Goal: Task Accomplishment & Management: Use online tool/utility

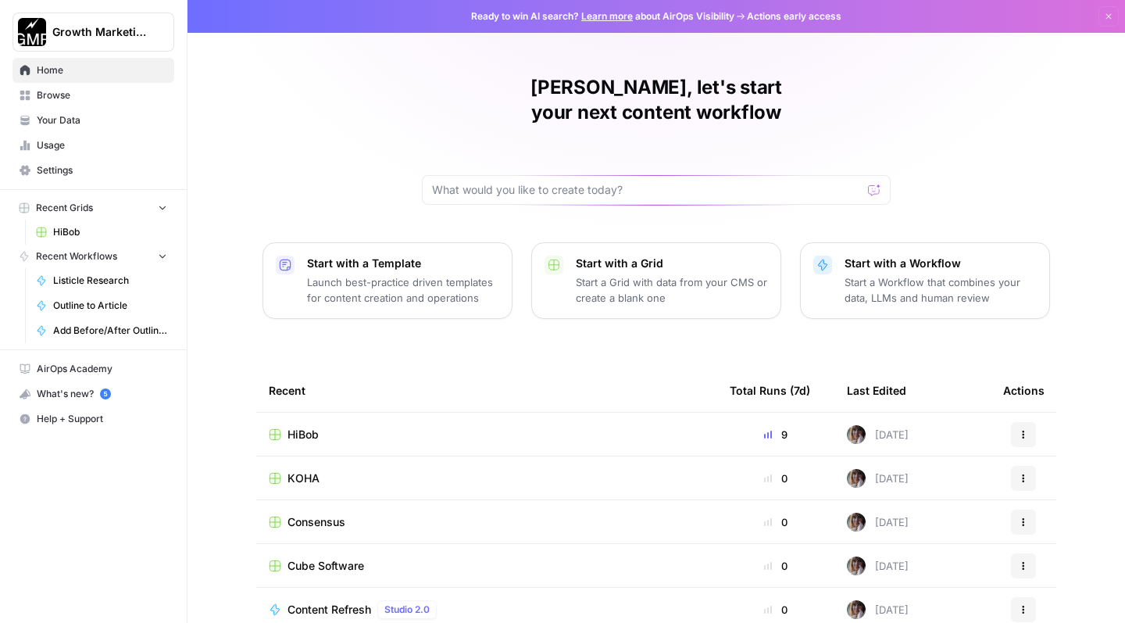
click at [126, 98] on span "Browse" at bounding box center [102, 95] width 131 height 14
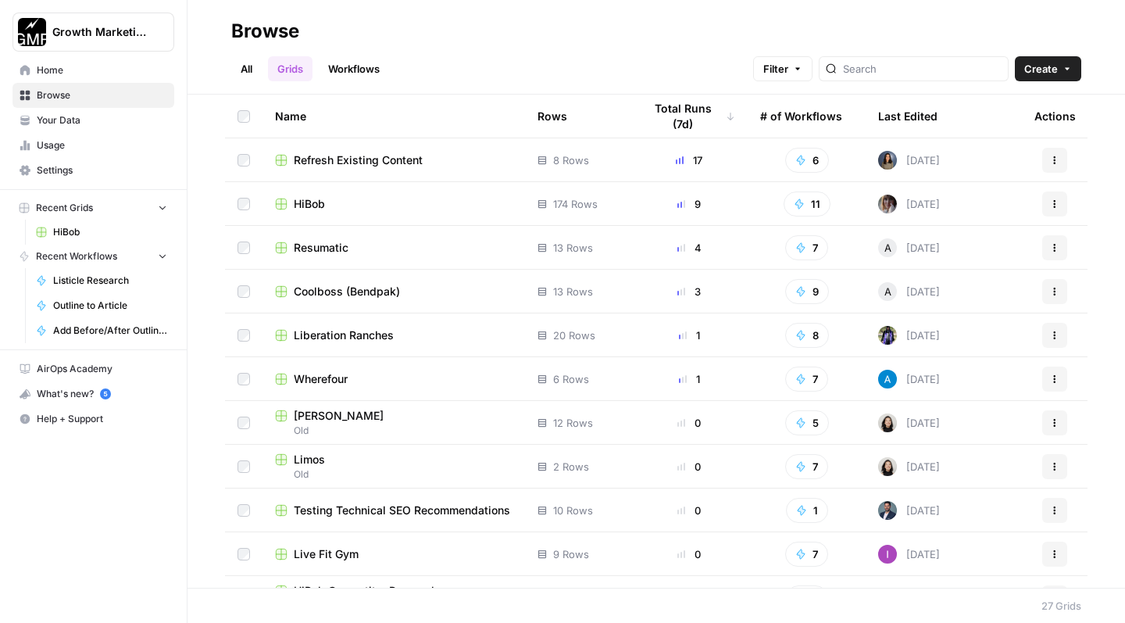
click at [313, 204] on span "HiBob" at bounding box center [309, 204] width 31 height 16
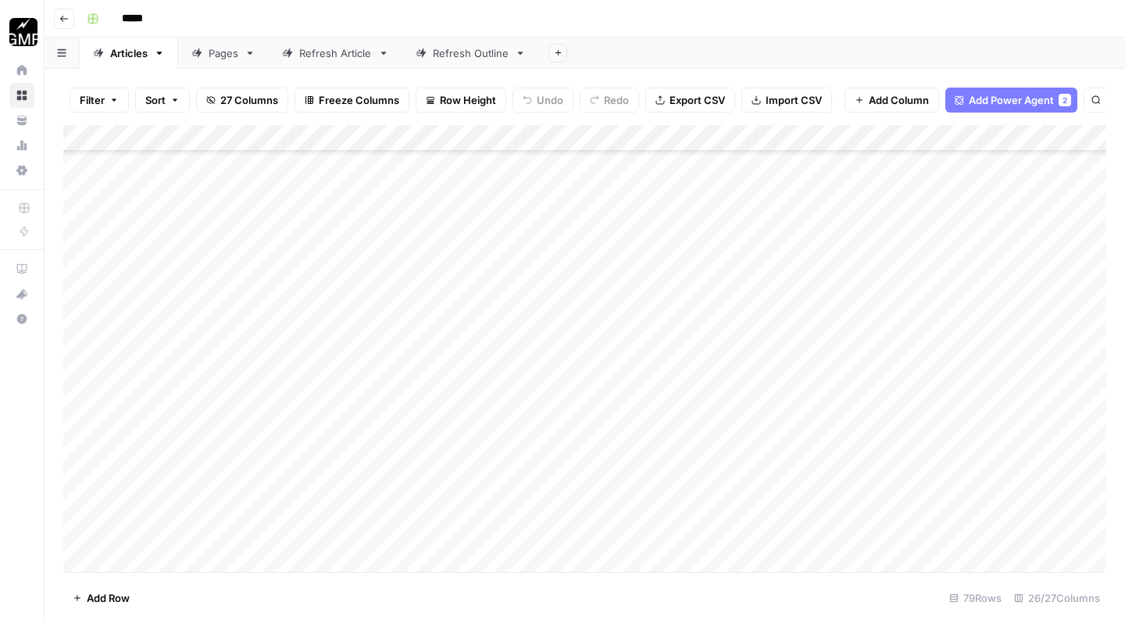
scroll to position [4001, 0]
click at [211, 320] on div "Add Column" at bounding box center [584, 351] width 1043 height 452
click at [930, 283] on div "Add Column" at bounding box center [584, 351] width 1043 height 452
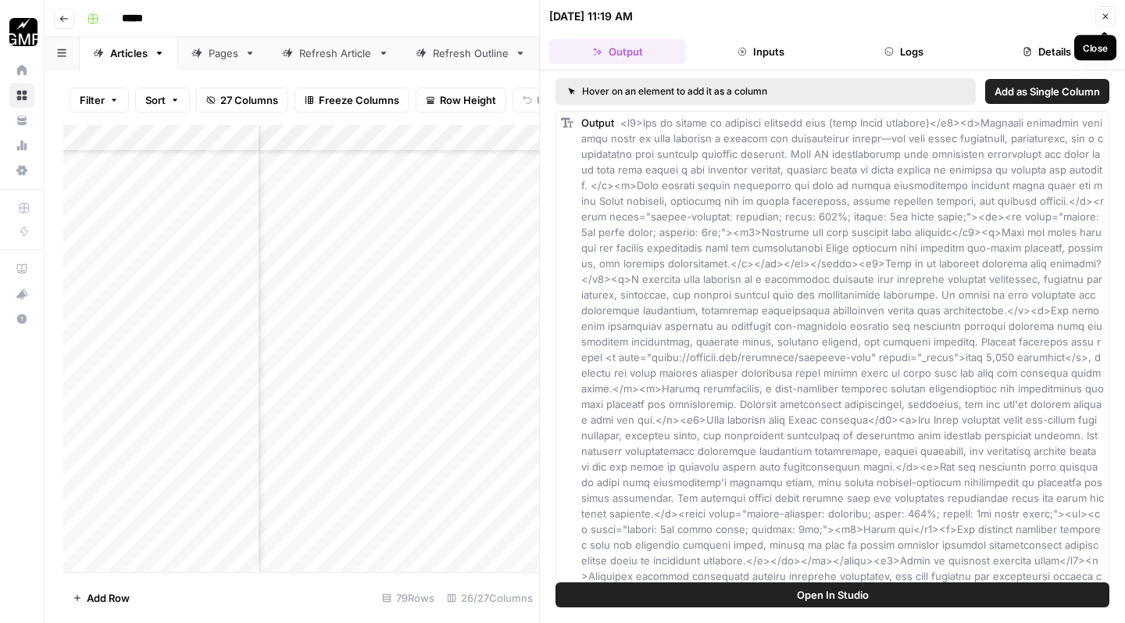
click at [1107, 16] on icon "button" at bounding box center [1105, 16] width 9 height 9
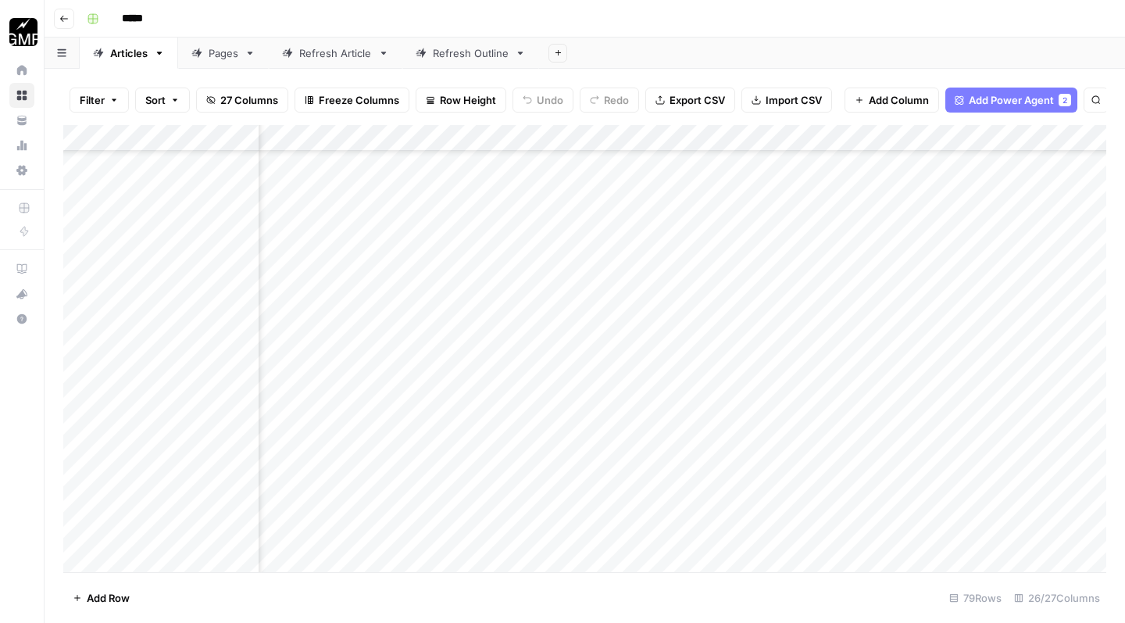
scroll to position [3999, 1502]
click at [692, 287] on div "Add Column" at bounding box center [584, 351] width 1043 height 452
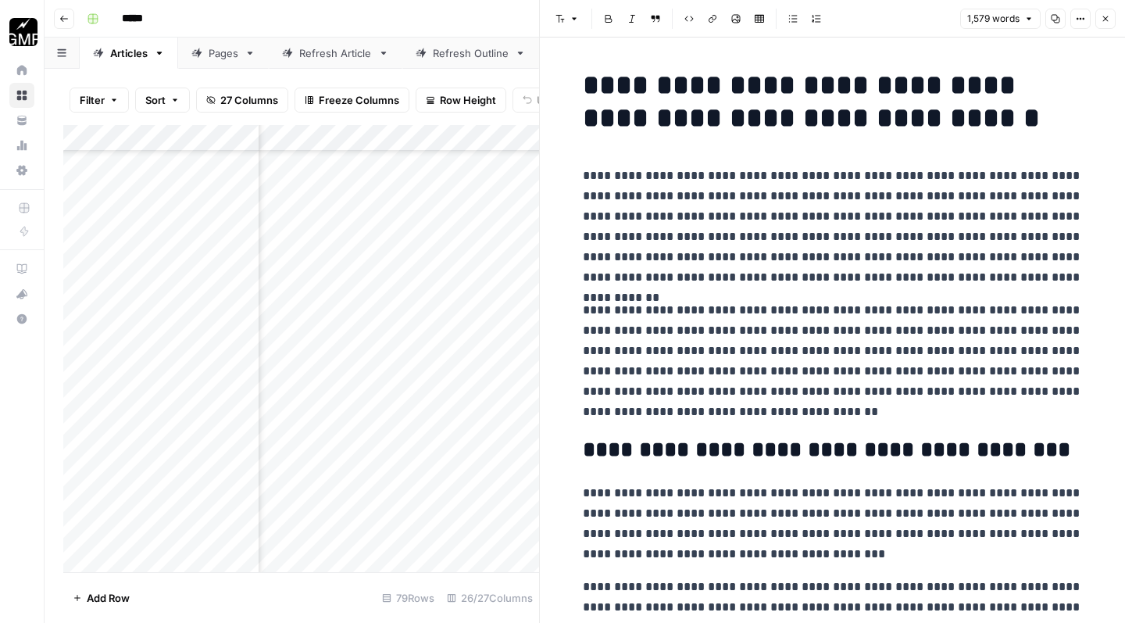
click at [1107, 20] on icon "button" at bounding box center [1105, 18] width 5 height 5
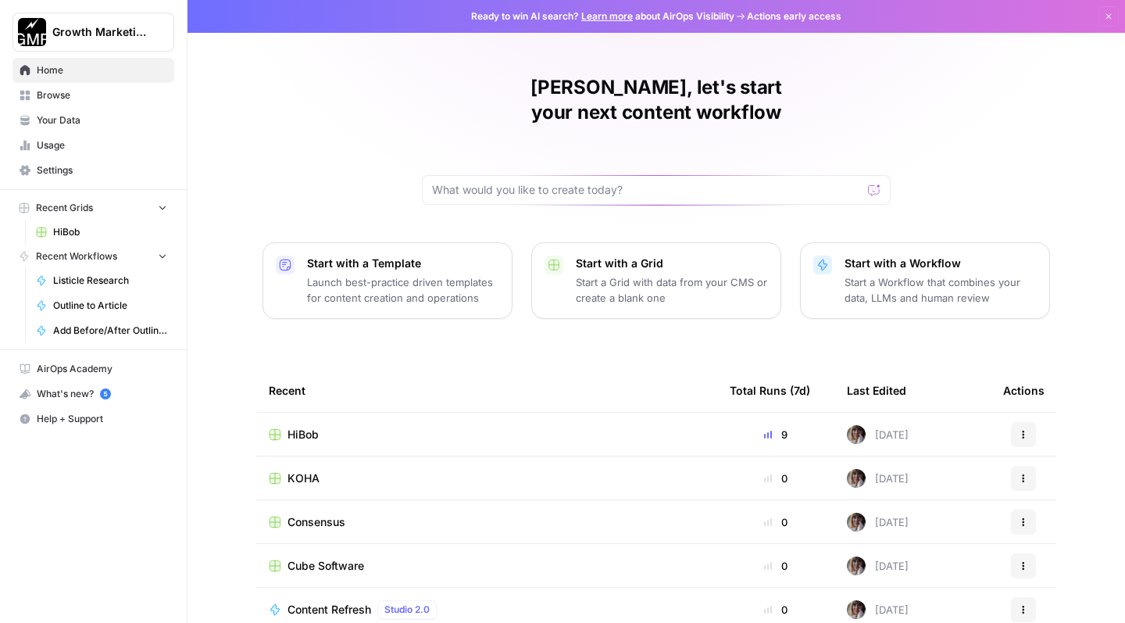
click at [100, 95] on span "Browse" at bounding box center [102, 95] width 131 height 14
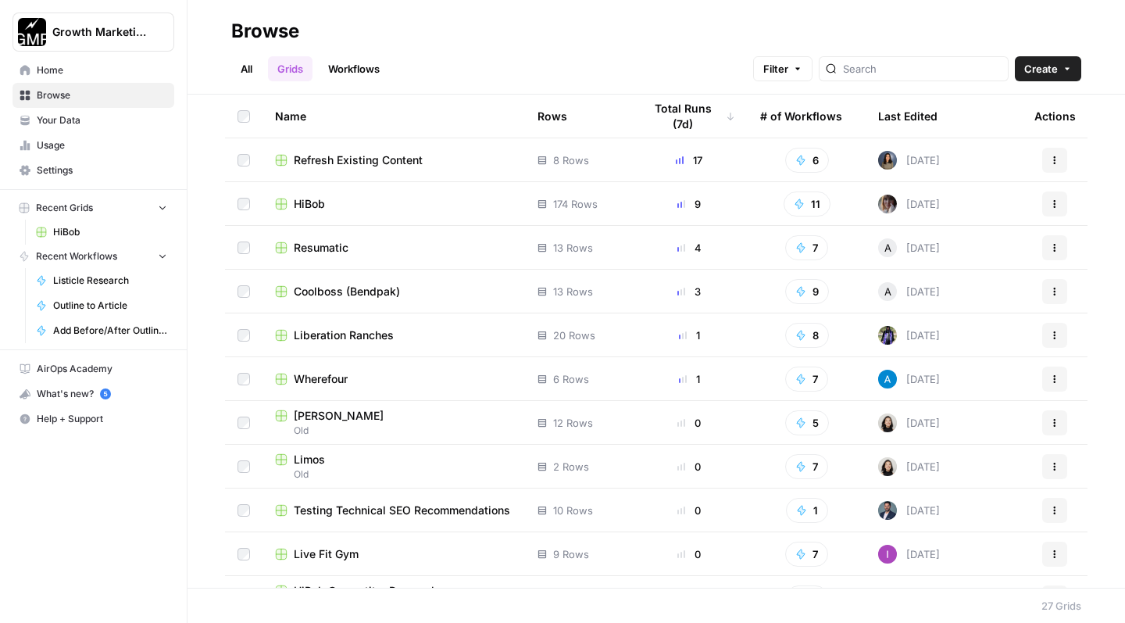
click at [88, 95] on span "Browse" at bounding box center [102, 95] width 131 height 14
click at [291, 77] on link "Grids" at bounding box center [290, 68] width 45 height 25
click at [96, 75] on span "Home" at bounding box center [102, 70] width 131 height 14
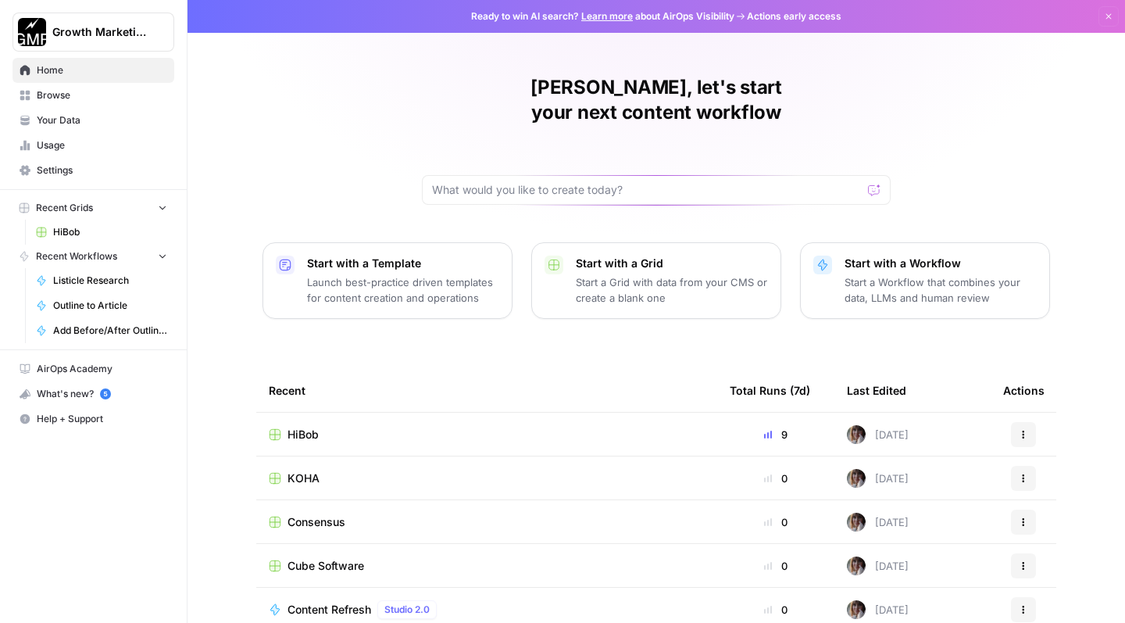
click at [50, 97] on span "Browse" at bounding box center [102, 95] width 131 height 14
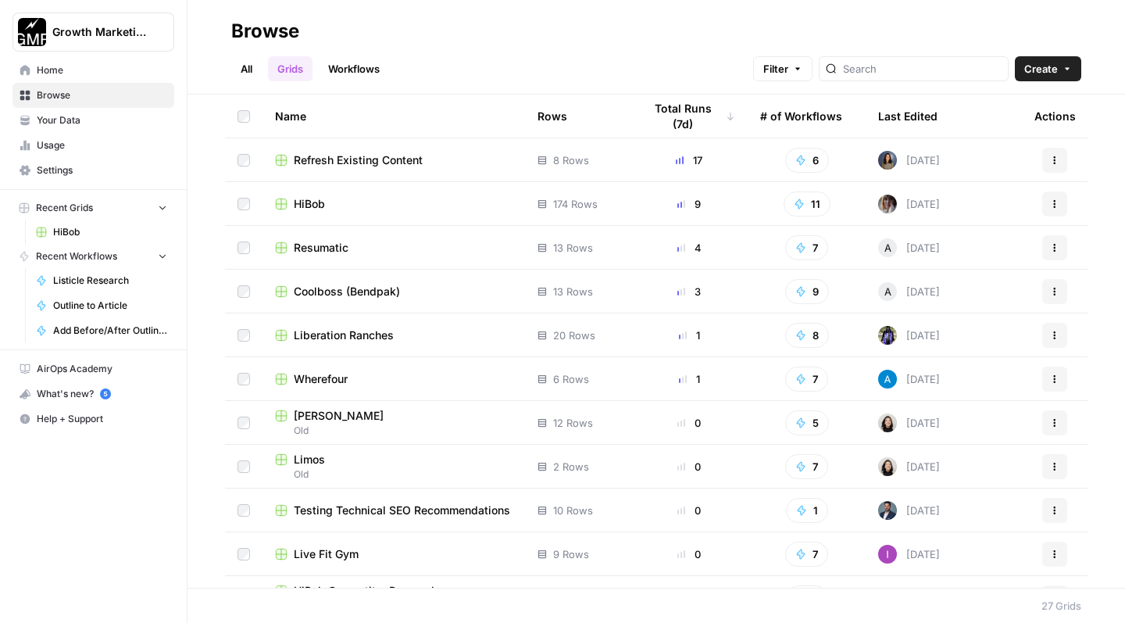
click at [292, 76] on link "Grids" at bounding box center [290, 68] width 45 height 25
click at [903, 74] on input "search" at bounding box center [922, 69] width 159 height 16
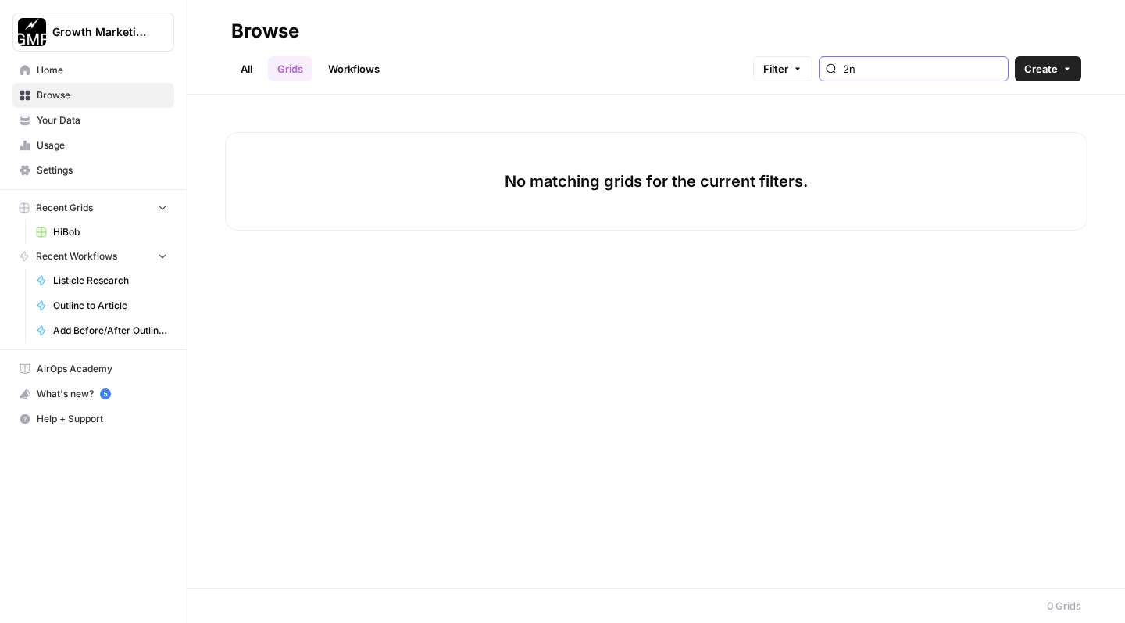
type input "2"
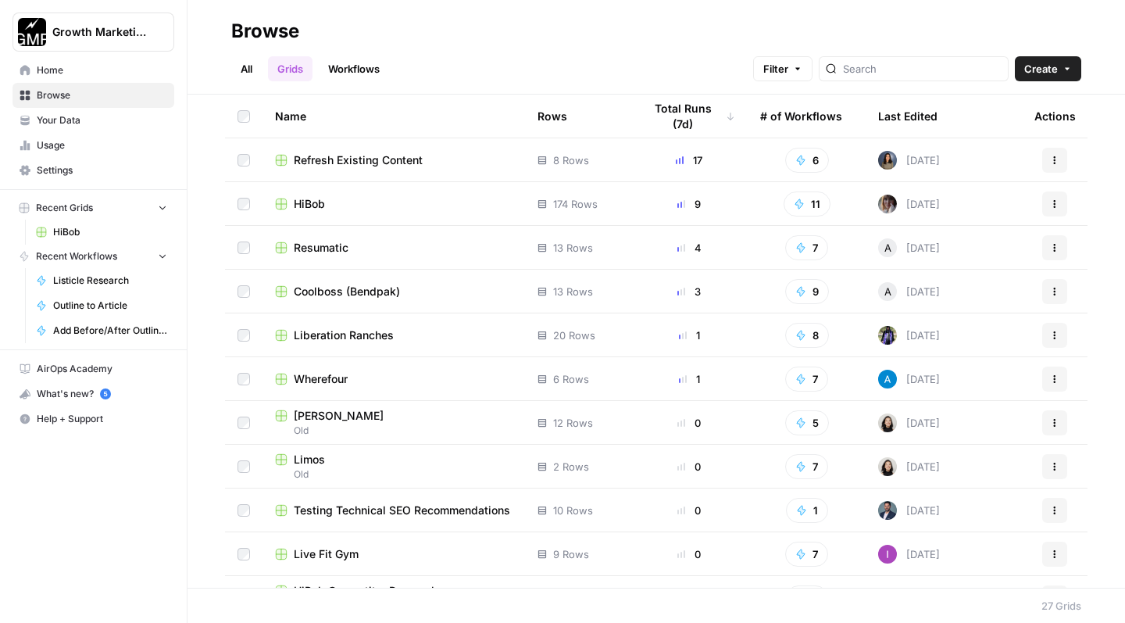
click at [365, 64] on link "Workflows" at bounding box center [354, 68] width 70 height 25
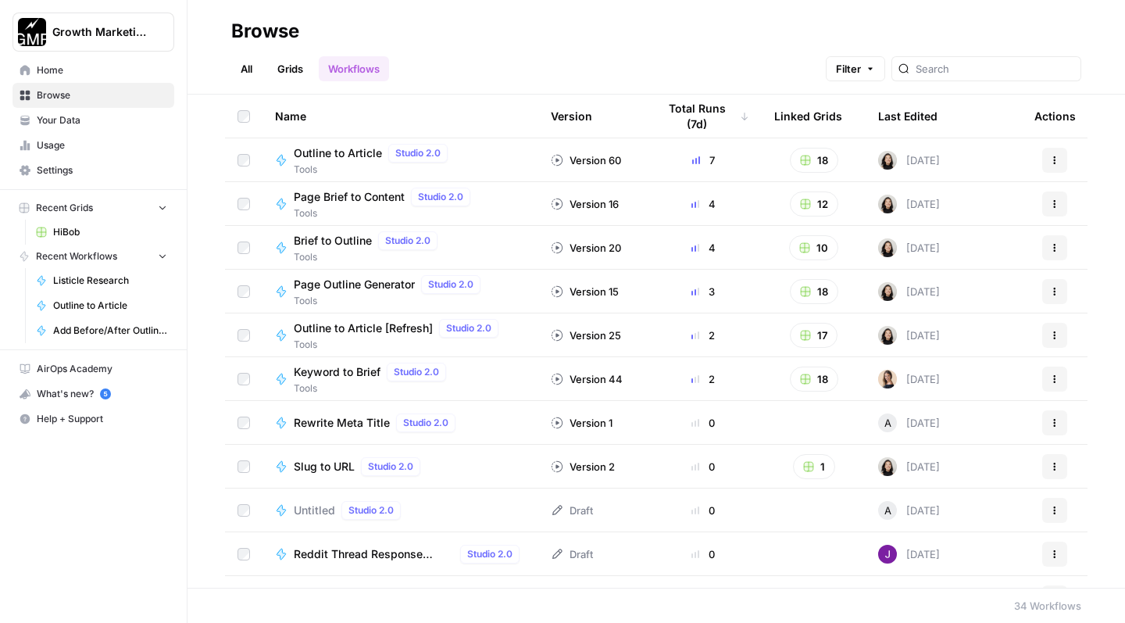
click at [295, 65] on link "Grids" at bounding box center [290, 68] width 45 height 25
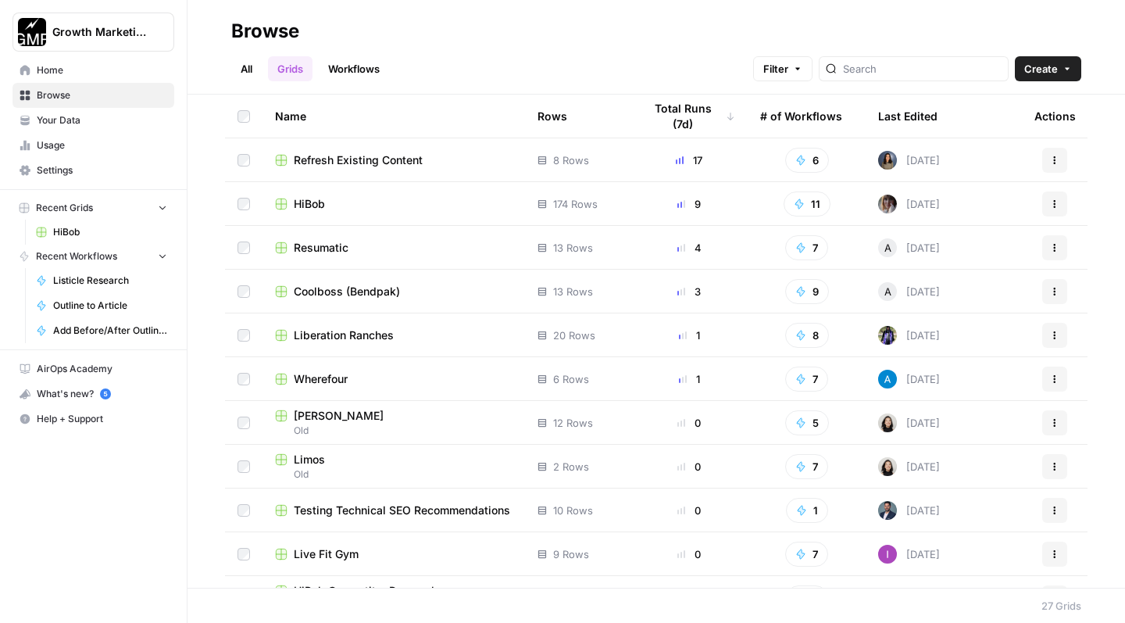
click at [341, 70] on link "Workflows" at bounding box center [354, 68] width 70 height 25
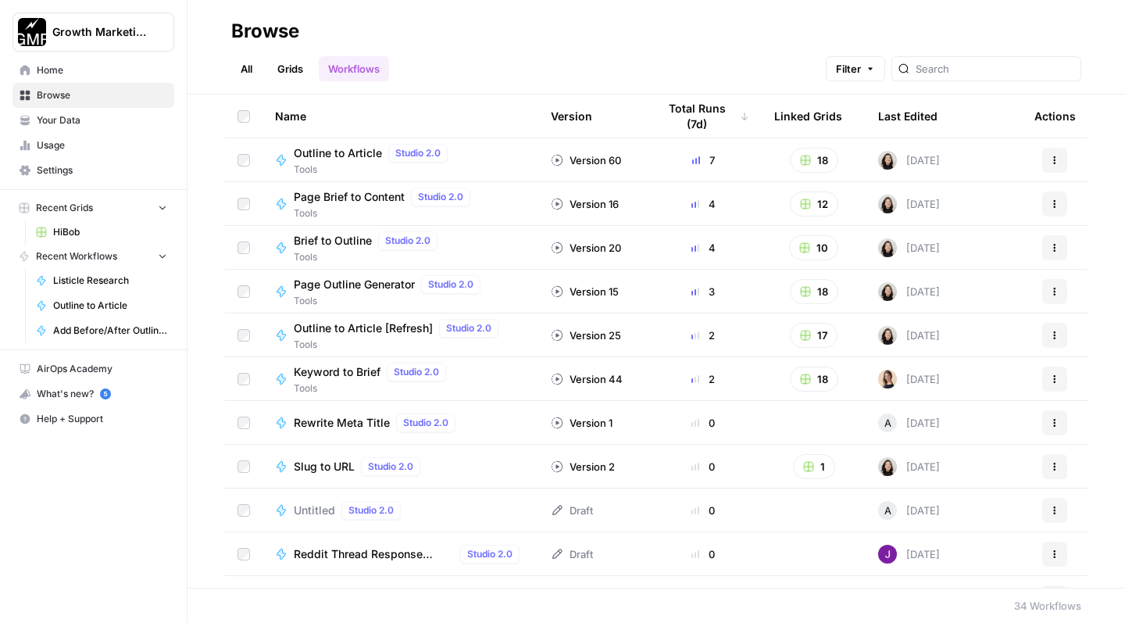
click at [302, 70] on link "Grids" at bounding box center [290, 68] width 45 height 25
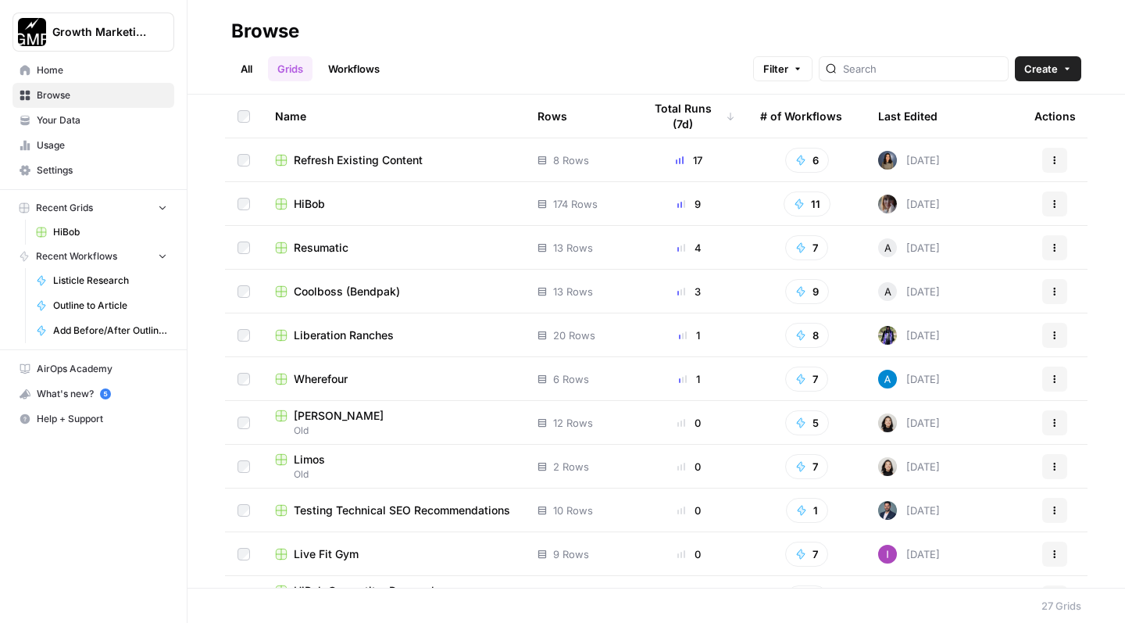
click at [249, 69] on link "All" at bounding box center [246, 68] width 30 height 25
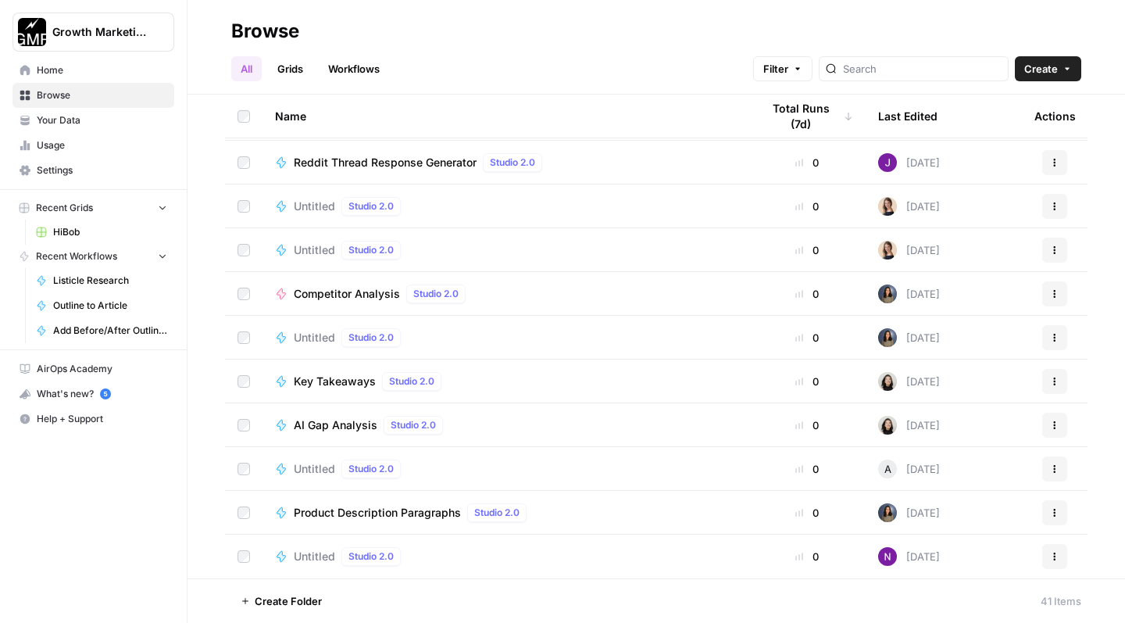
scroll to position [1354, 0]
click at [292, 76] on link "Grids" at bounding box center [290, 68] width 45 height 25
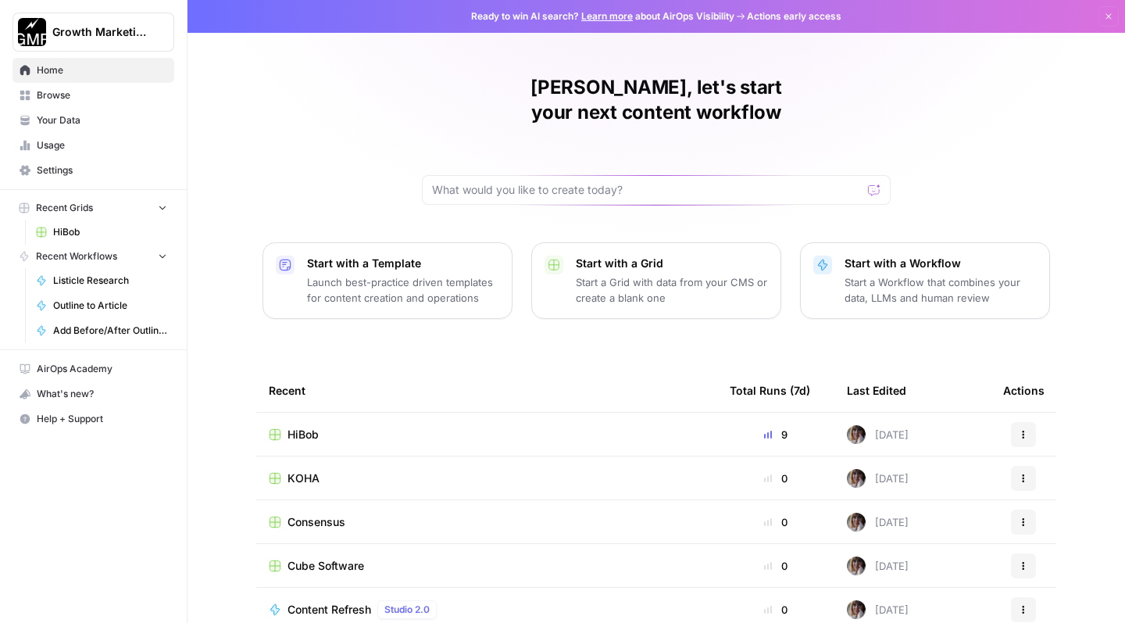
click at [111, 102] on link "Browse" at bounding box center [94, 95] width 162 height 25
click at [73, 103] on link "Browse" at bounding box center [94, 95] width 162 height 25
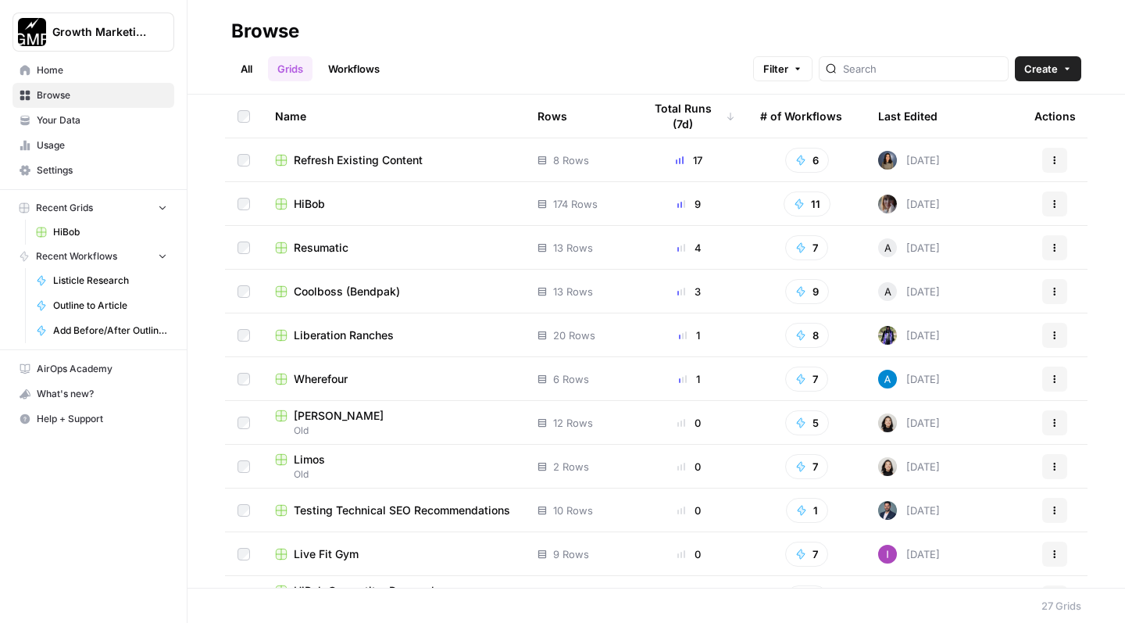
click at [291, 70] on link "Grids" at bounding box center [290, 68] width 45 height 25
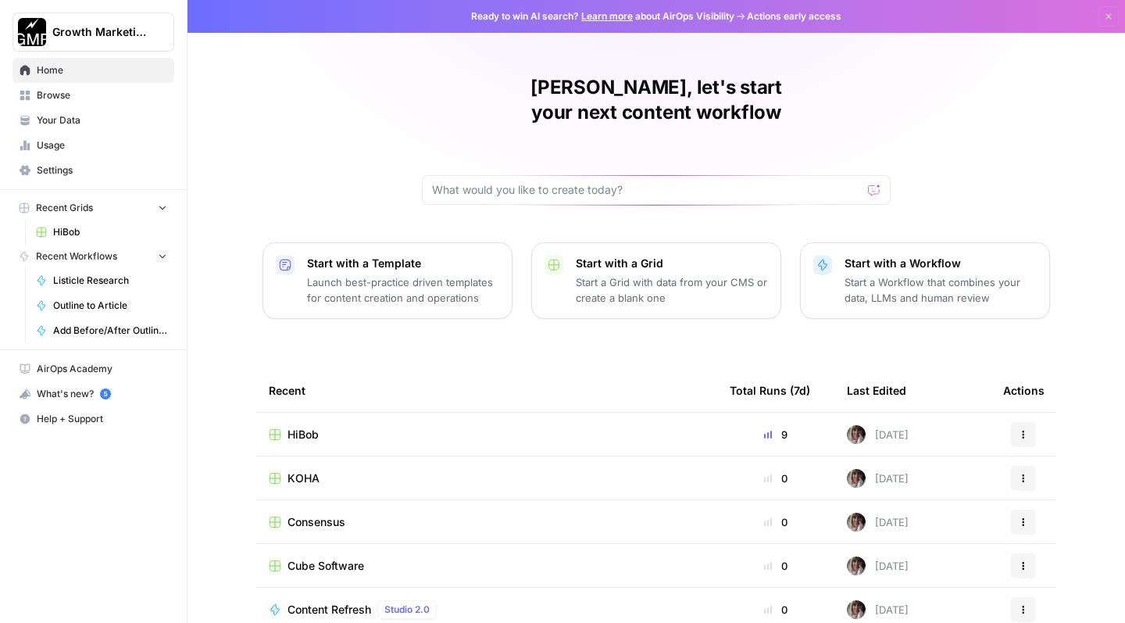
click at [118, 98] on span "Browse" at bounding box center [102, 95] width 131 height 14
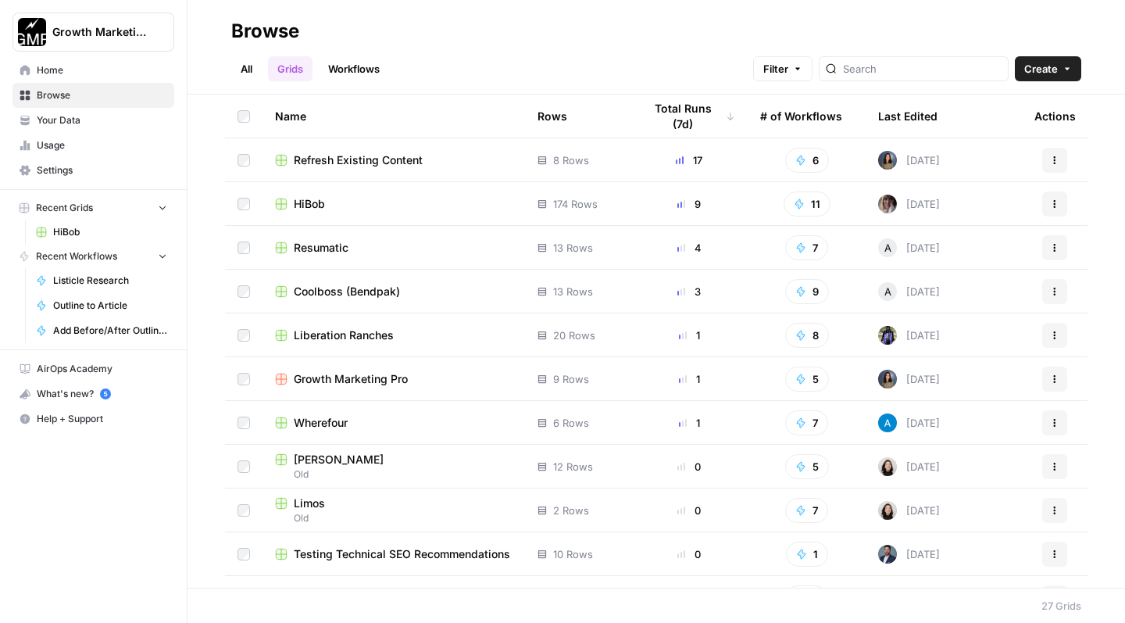
click at [282, 70] on link "Grids" at bounding box center [290, 68] width 45 height 25
